Goal: Transaction & Acquisition: Download file/media

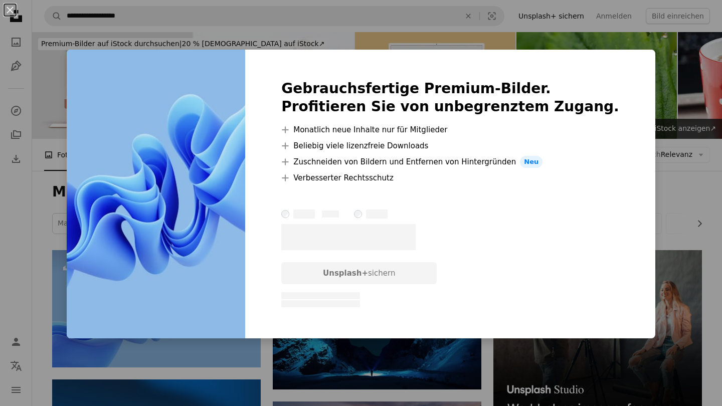
scroll to position [161, 0]
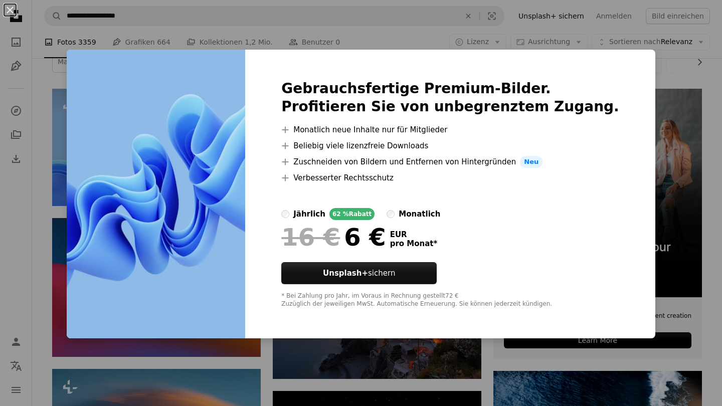
click at [665, 82] on div "An X shape Gebrauchsfertige Premium-Bilder. Profitieren Sie von unbegrenztem Zu…" at bounding box center [361, 203] width 722 height 406
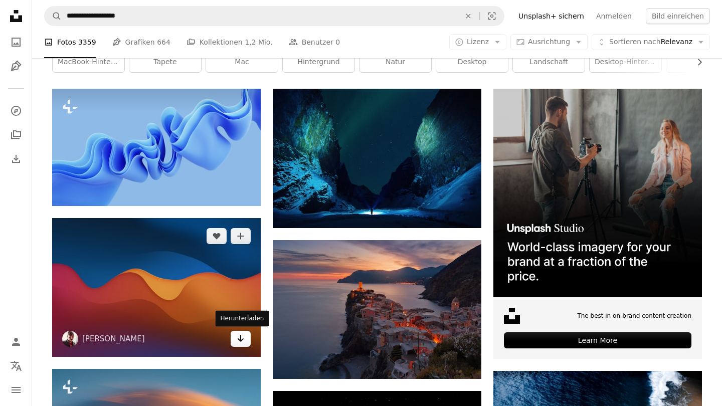
click at [242, 343] on icon "Arrow pointing down" at bounding box center [241, 338] width 8 height 12
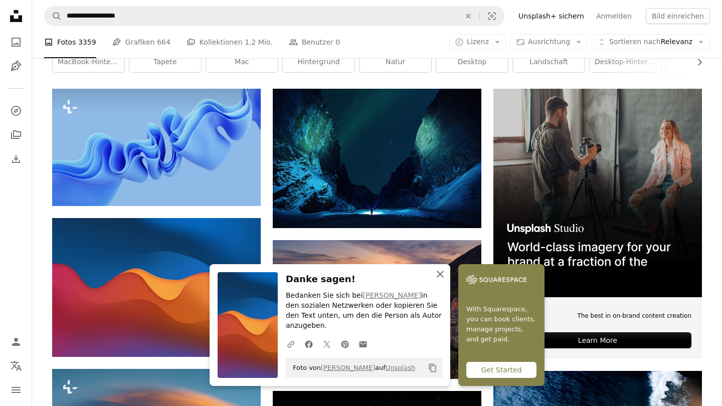
click at [438, 280] on icon "An X shape" at bounding box center [440, 274] width 12 height 12
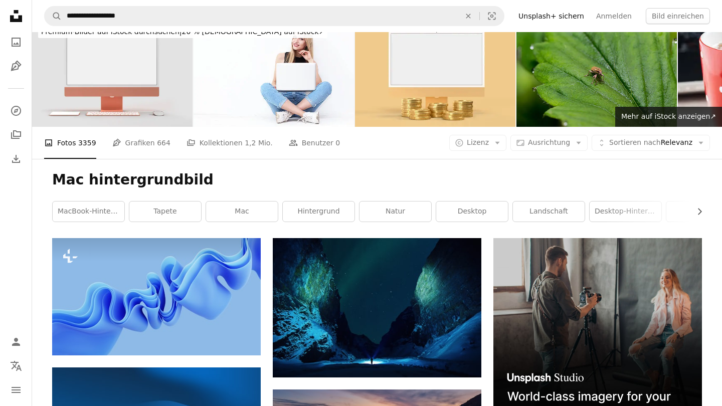
scroll to position [5, 0]
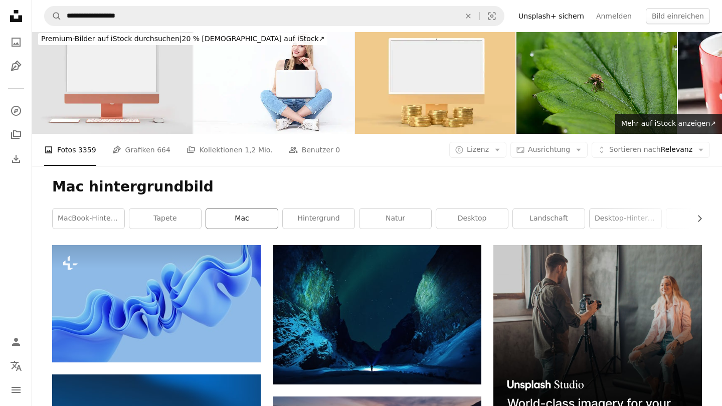
click at [238, 215] on link "mac" at bounding box center [242, 219] width 72 height 20
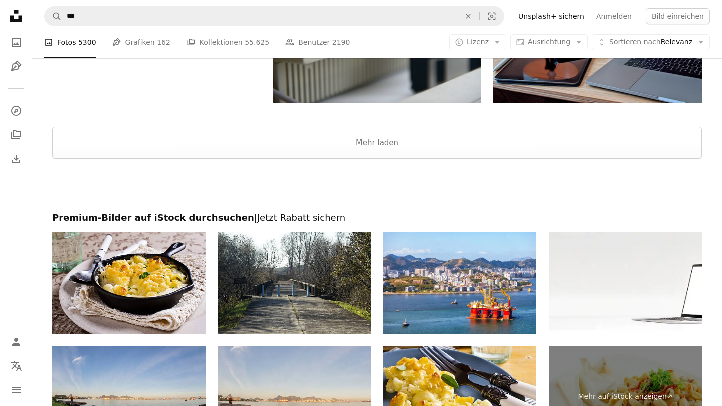
scroll to position [1332, 0]
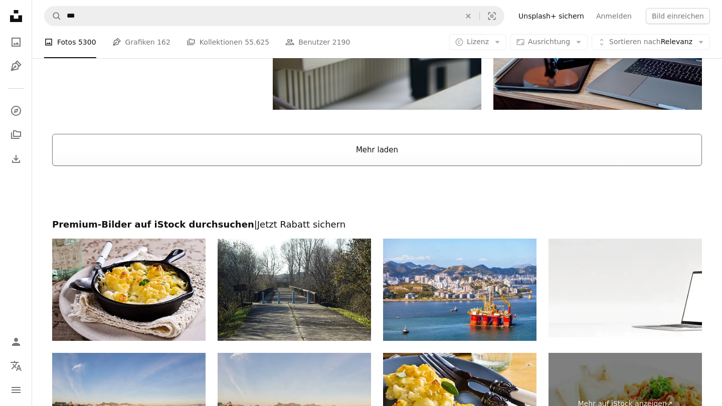
click at [361, 145] on button "Mehr laden" at bounding box center [377, 150] width 650 height 32
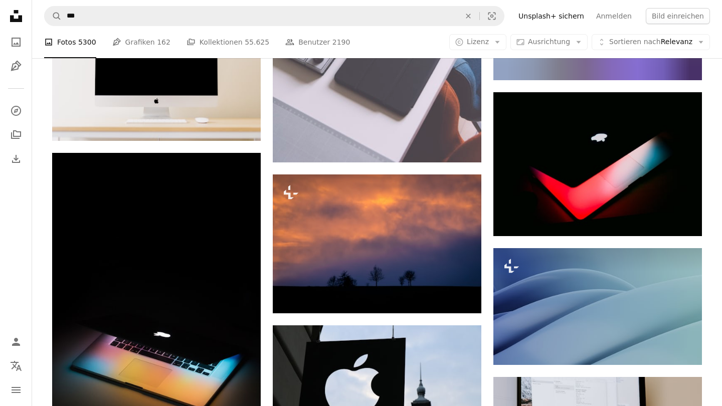
scroll to position [6332, 0]
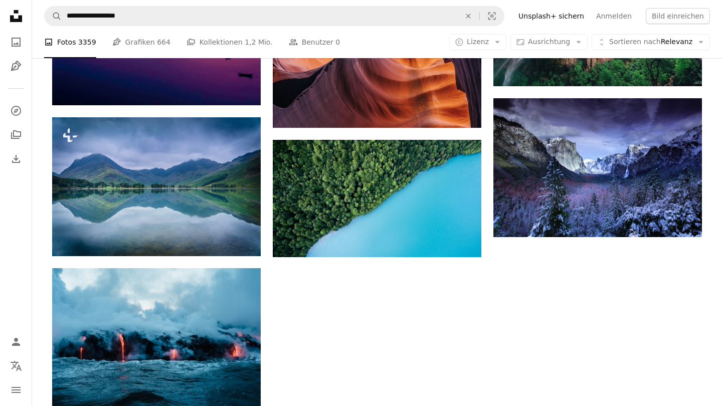
scroll to position [5, 0]
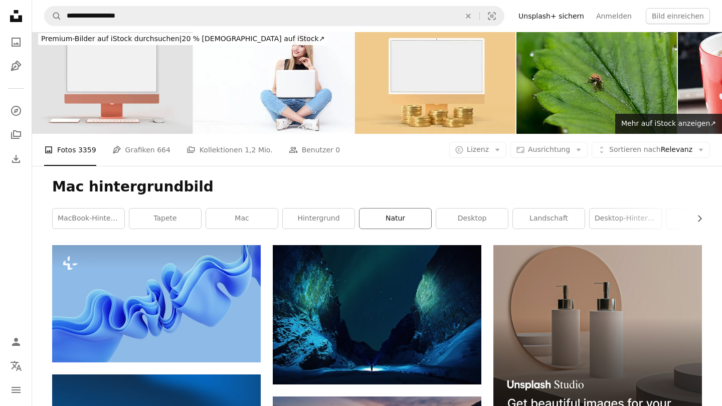
click at [402, 220] on link "Natur" at bounding box center [395, 219] width 72 height 20
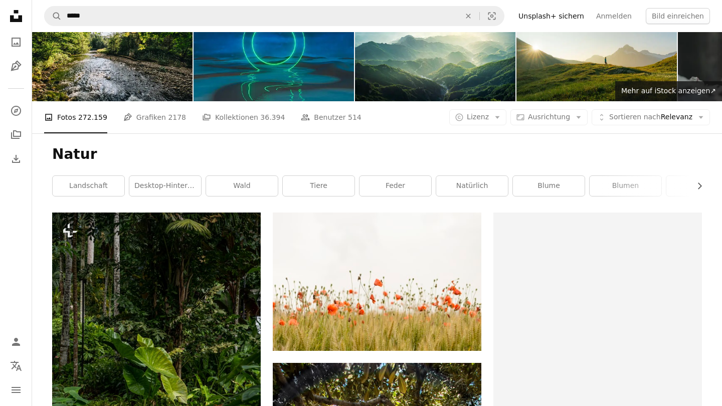
scroll to position [36, 0]
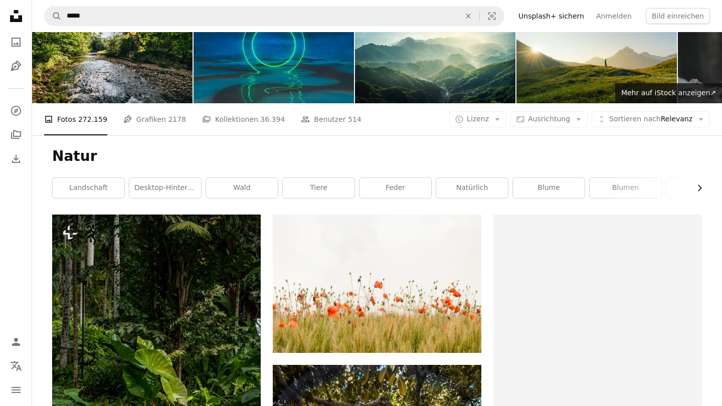
click at [699, 186] on icon "Chevron right" at bounding box center [699, 188] width 10 height 10
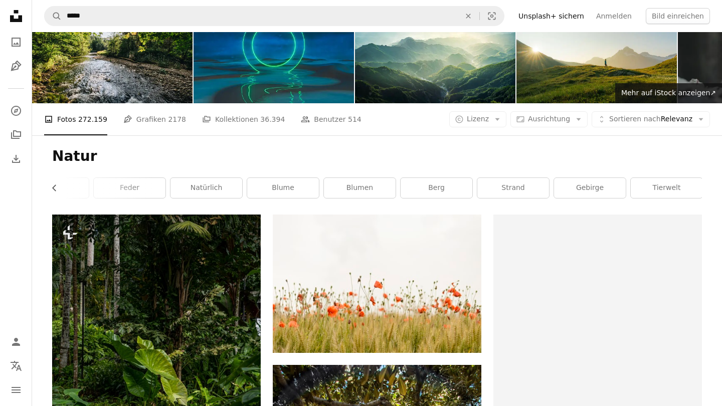
scroll to position [0, 267]
click at [527, 181] on link "Strand" at bounding box center [512, 188] width 72 height 20
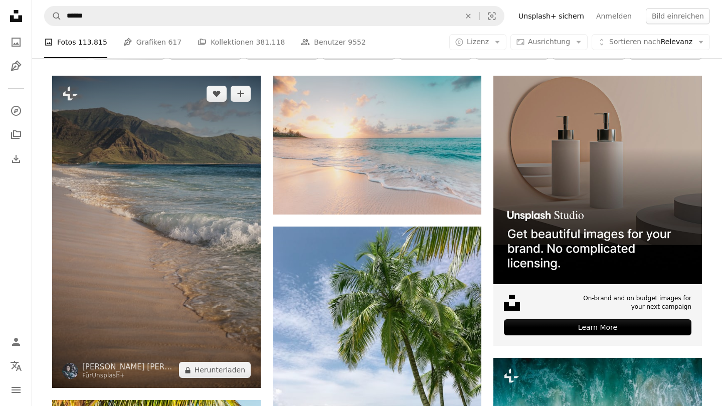
scroll to position [206, 0]
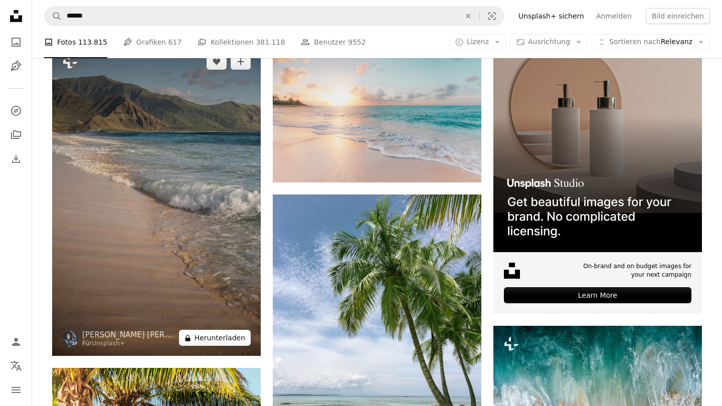
click at [212, 340] on button "A lock Herunterladen" at bounding box center [215, 338] width 72 height 16
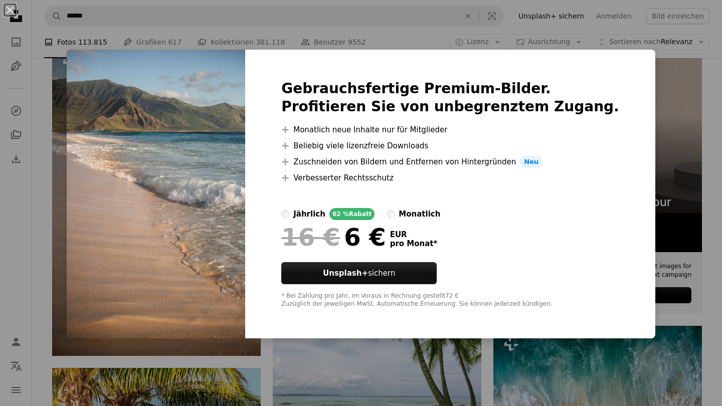
click at [284, 370] on div "An X shape Gebrauchsfertige Premium-Bilder. Profitieren Sie von unbegrenztem Zu…" at bounding box center [361, 203] width 722 height 406
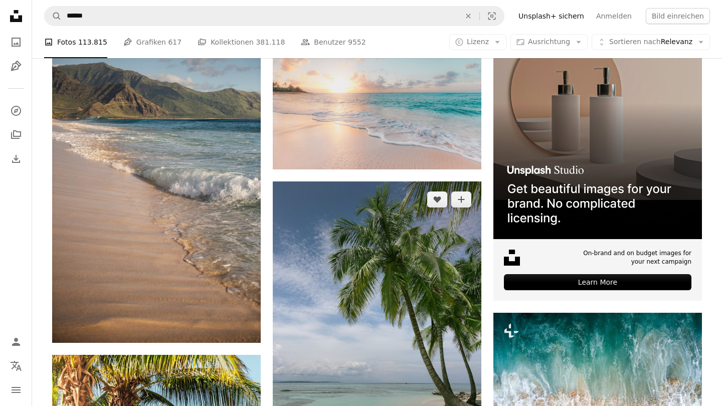
scroll to position [185, 0]
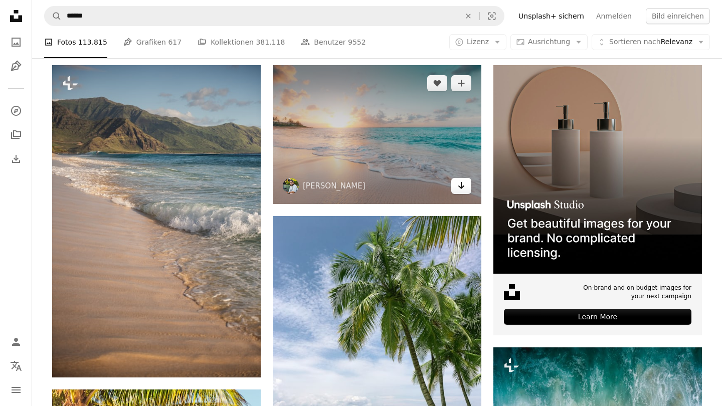
click at [460, 187] on icon "Arrow pointing down" at bounding box center [461, 185] width 8 height 12
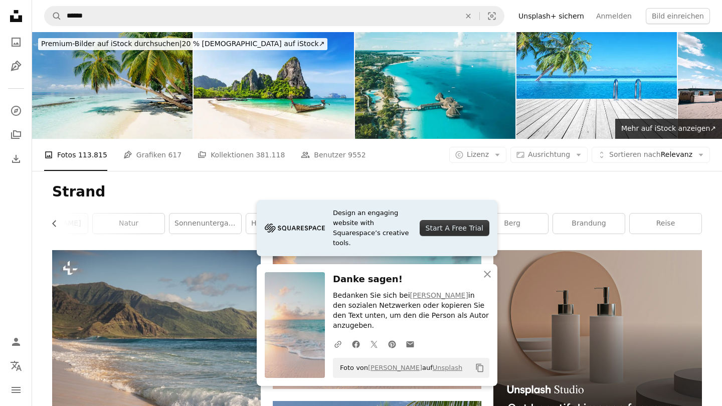
scroll to position [0, 0]
click at [488, 278] on icon "button" at bounding box center [487, 274] width 7 height 7
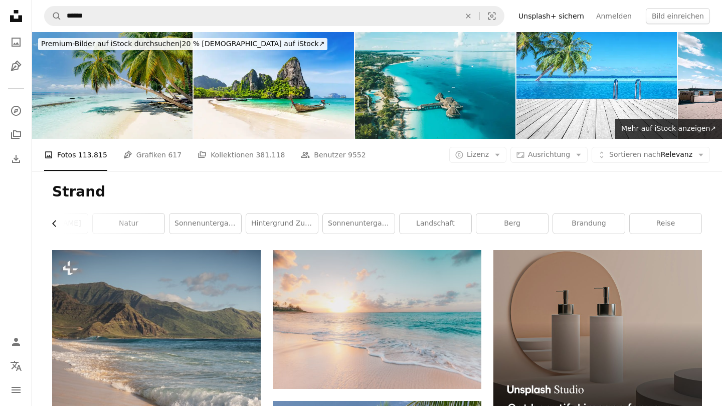
click at [59, 224] on icon "Chevron left" at bounding box center [55, 224] width 10 height 10
